Goal: Information Seeking & Learning: Compare options

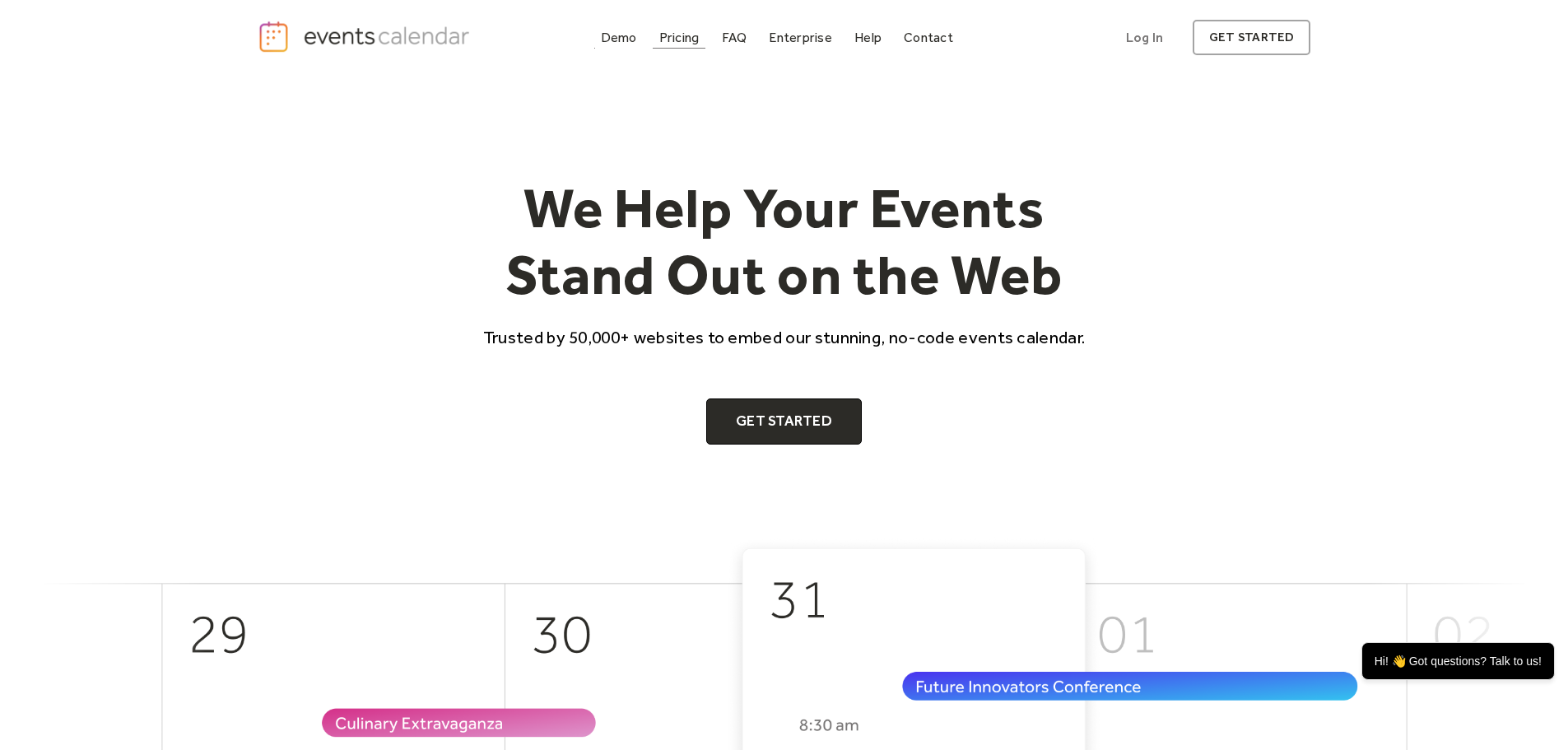
click at [671, 38] on div "Pricing" at bounding box center [679, 38] width 40 height 9
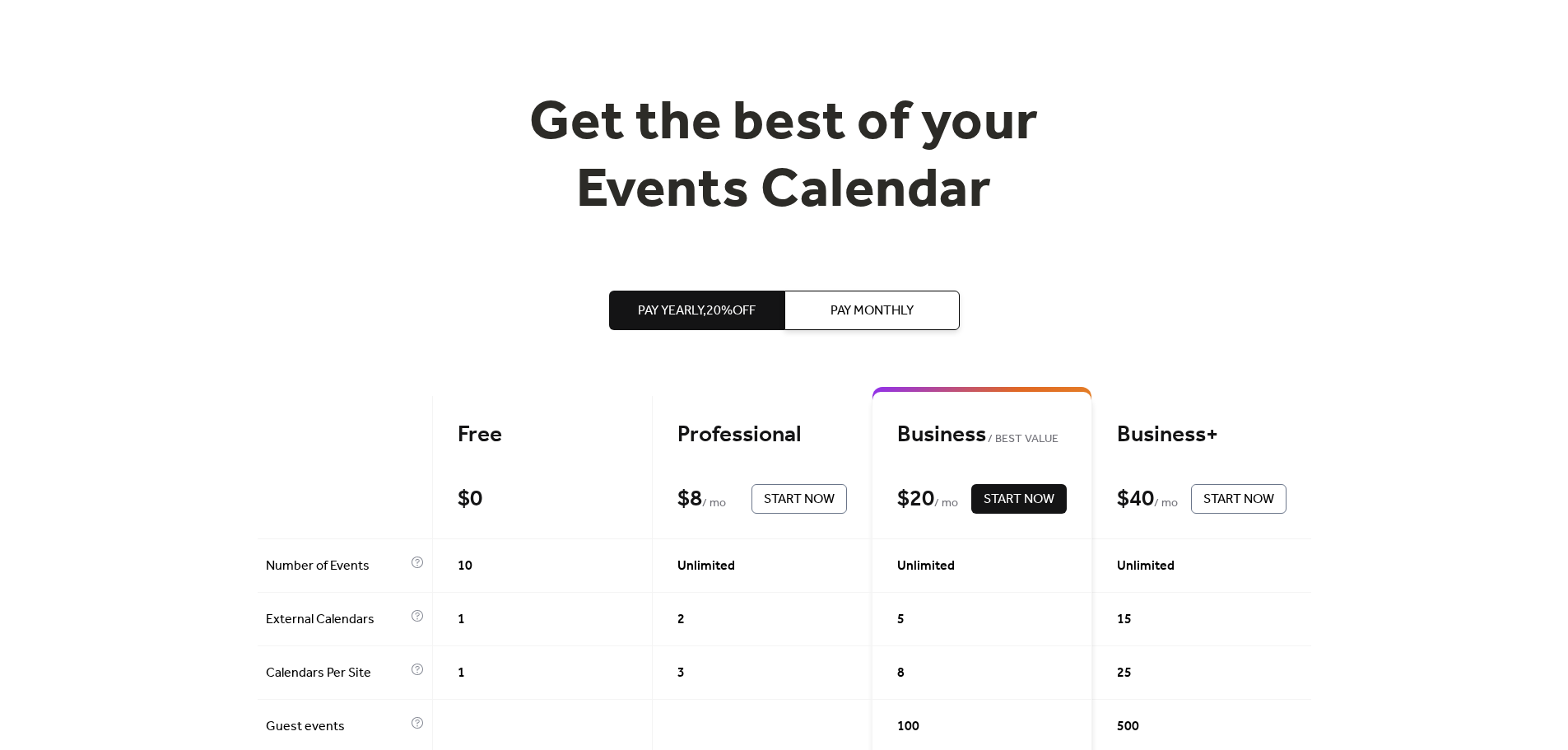
scroll to position [247, 0]
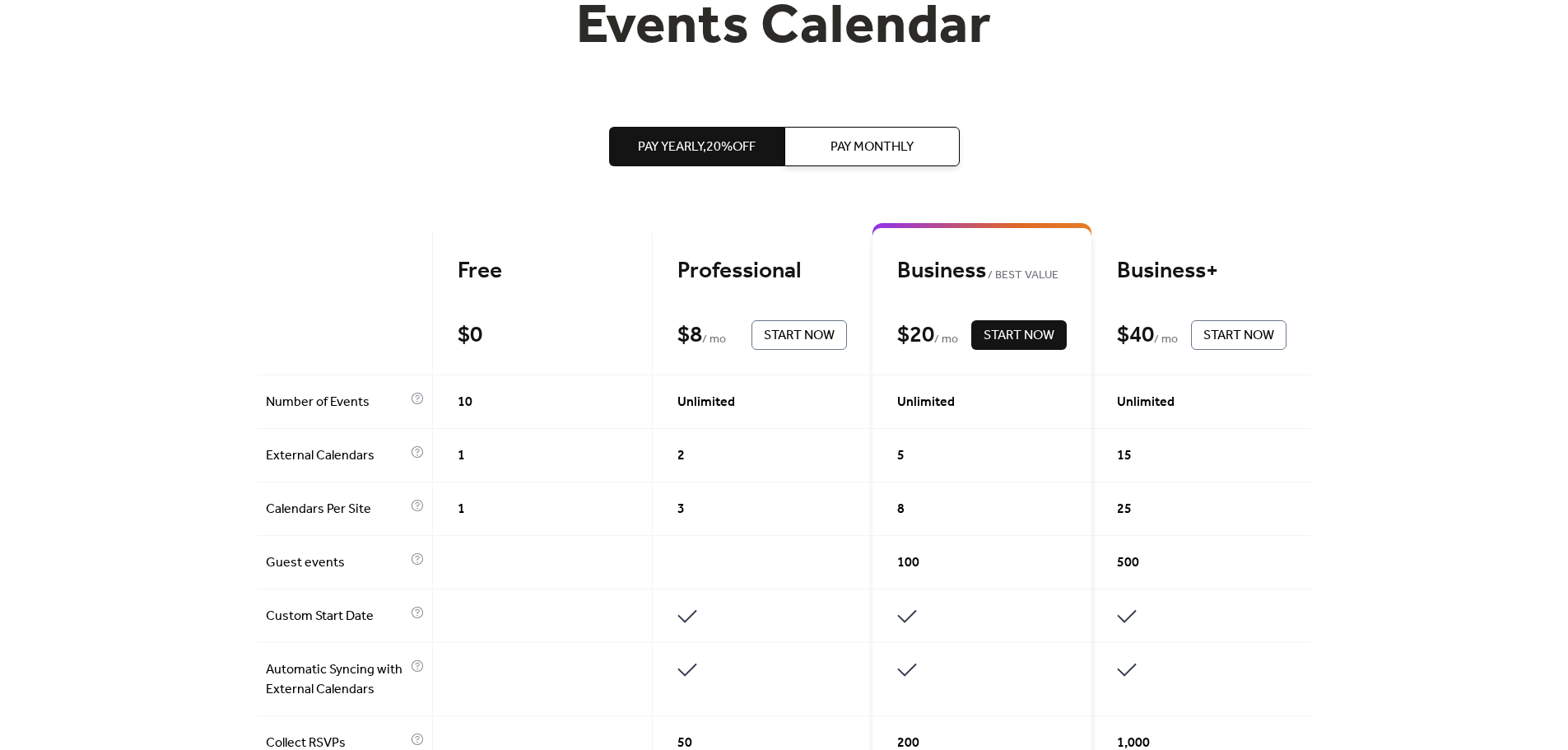
click at [853, 146] on span "Pay Monthly" at bounding box center [872, 147] width 83 height 20
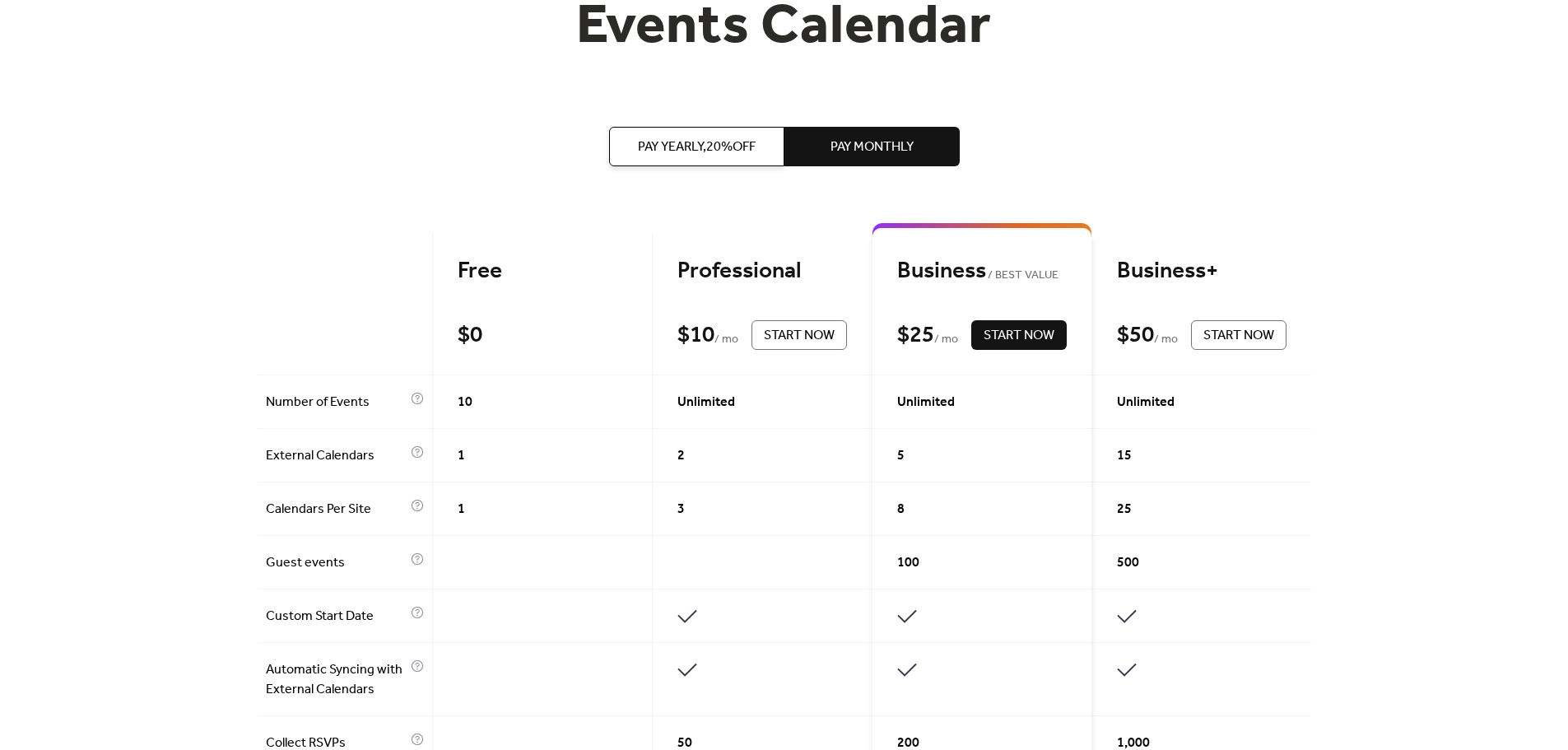
click at [686, 144] on span "Pay Yearly, 20% off" at bounding box center [697, 147] width 118 height 20
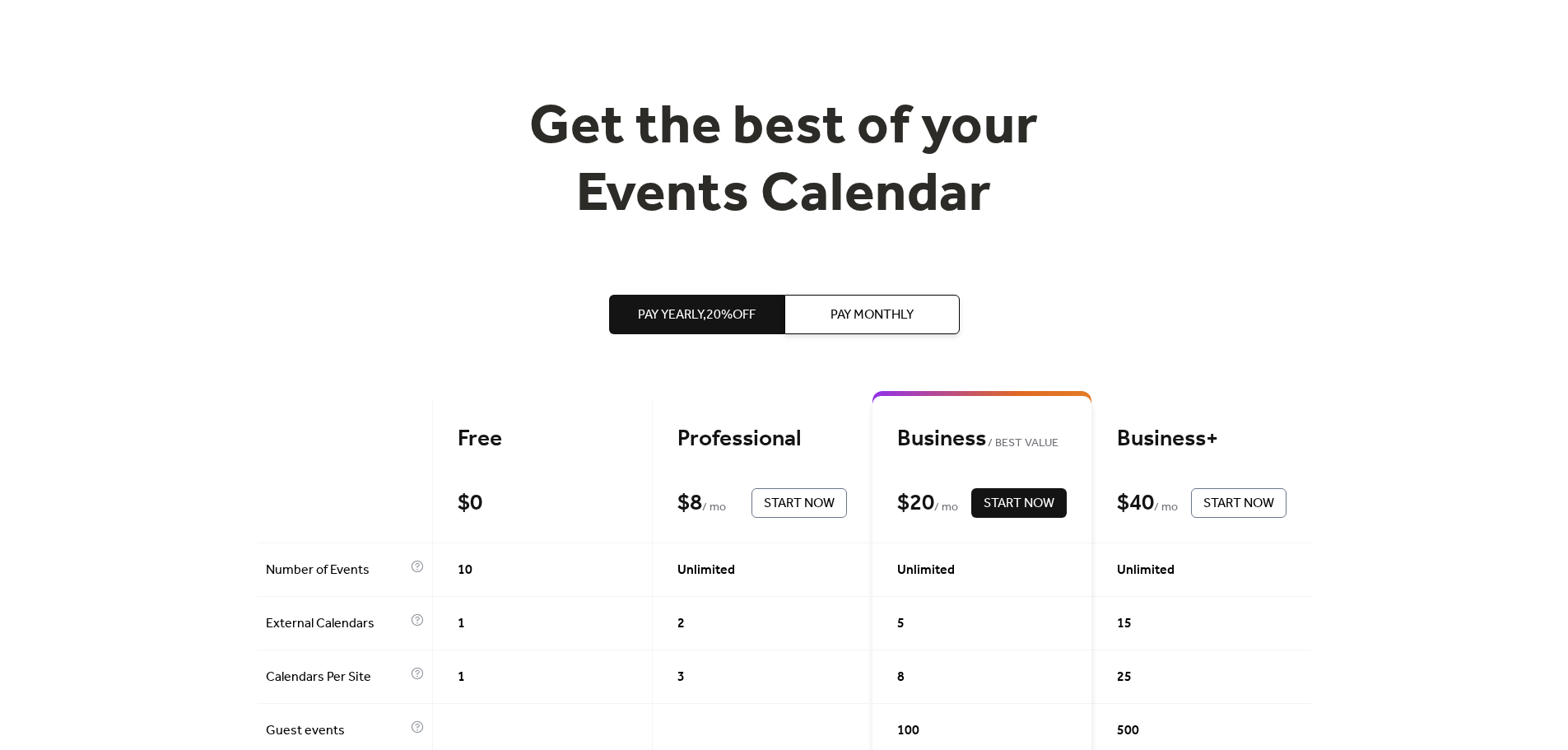
scroll to position [0, 0]
